Goal: Navigation & Orientation: Find specific page/section

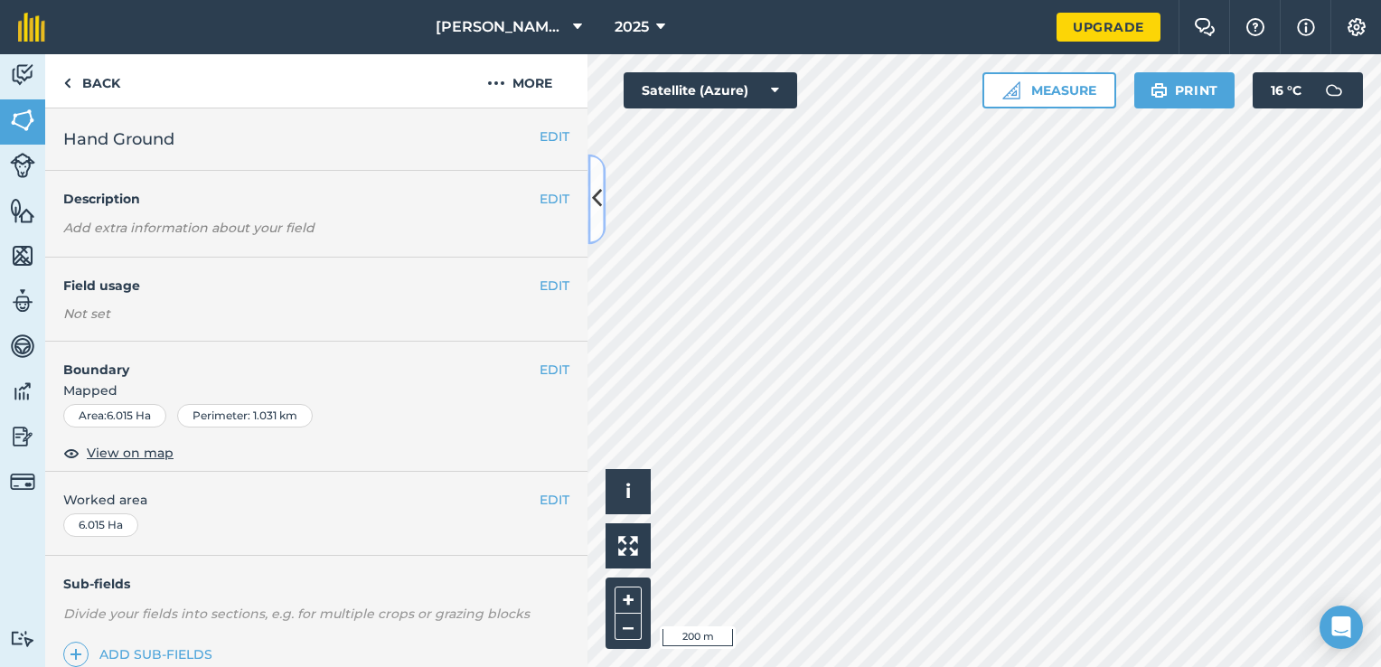
click at [595, 195] on icon at bounding box center [597, 199] width 10 height 32
